Goal: Find specific page/section: Locate item on page

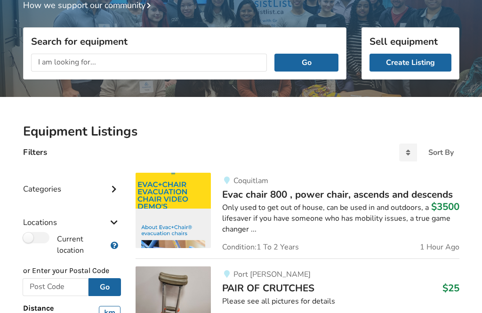
scroll to position [98, 0]
click at [195, 61] on input "text" at bounding box center [149, 63] width 236 height 18
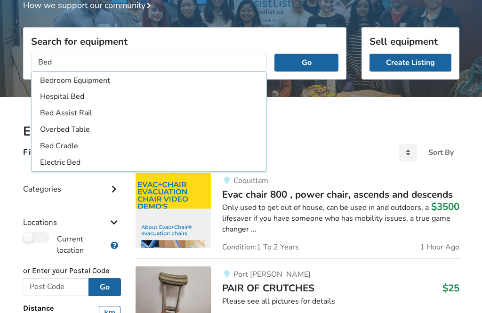
click at [81, 99] on li "Hospital Bed" at bounding box center [148, 97] width 231 height 16
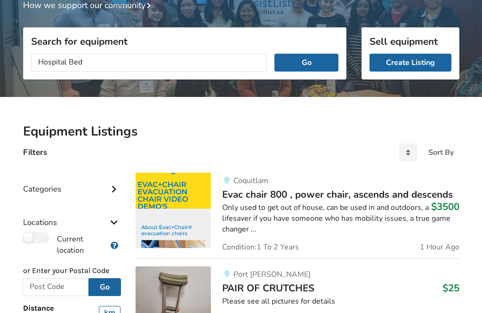
click at [314, 69] on button "Go" at bounding box center [305, 63] width 63 height 18
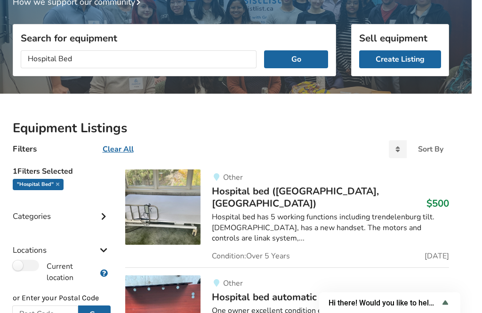
scroll to position [0, 10]
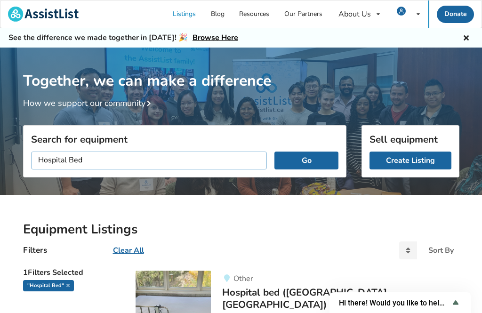
click at [213, 164] on input "Hospital Bed" at bounding box center [149, 160] width 236 height 18
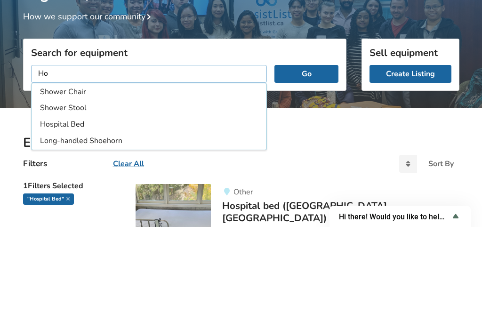
type input "H"
click at [144, 203] on li "Mechanical Overhead Lift Track" at bounding box center [148, 211] width 231 height 16
type input "Mechanical Overhead Lift Track"
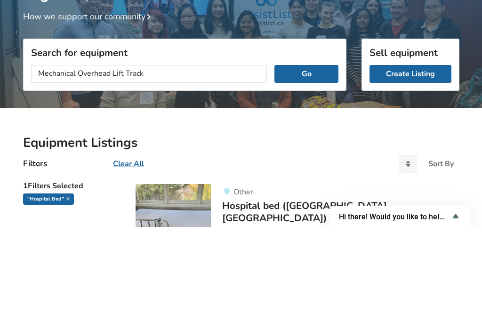
scroll to position [87, 0]
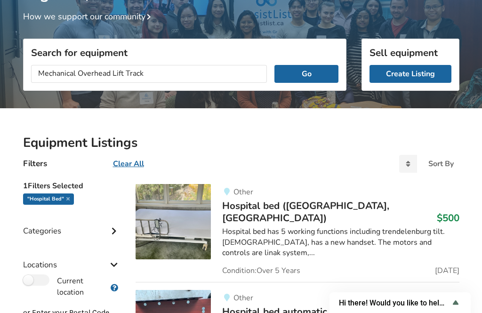
click at [299, 78] on button "Go" at bounding box center [305, 74] width 63 height 18
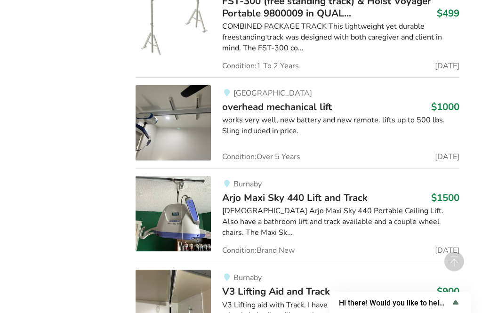
scroll to position [1421, 0]
click at [259, 179] on span "Burnaby" at bounding box center [247, 184] width 28 height 10
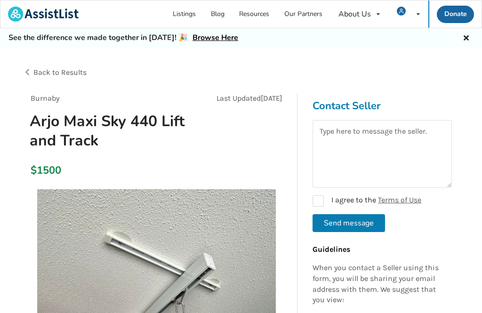
click at [24, 71] on div "Back to Results" at bounding box center [132, 72] width 218 height 26
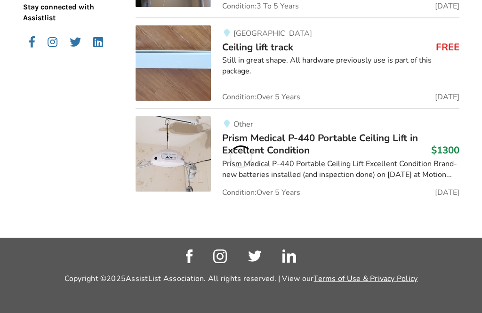
scroll to position [1088, 0]
